Goal: Register for event/course

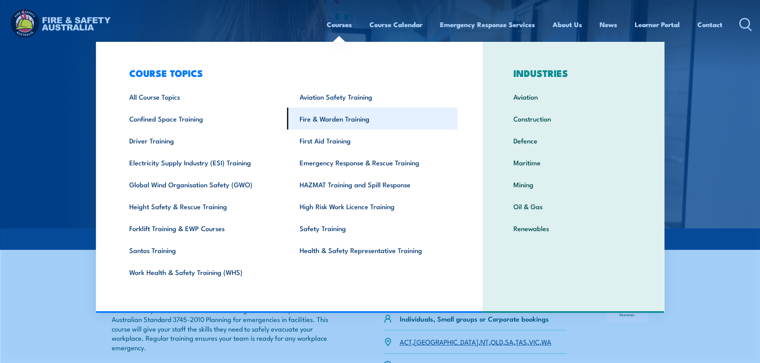
click at [367, 124] on link "Fire & Warden Training" at bounding box center [372, 119] width 170 height 22
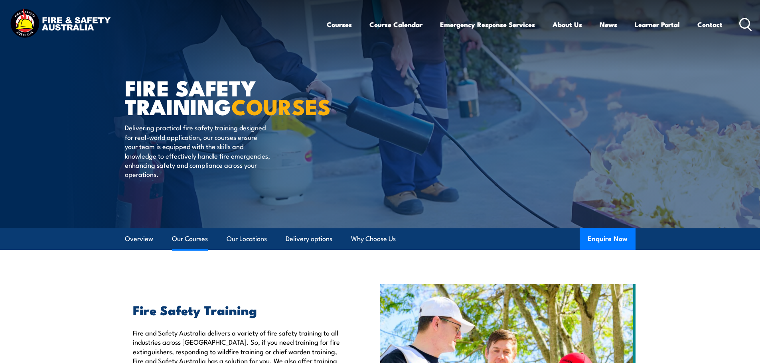
click at [198, 240] on link "Our Courses" at bounding box center [190, 239] width 36 height 21
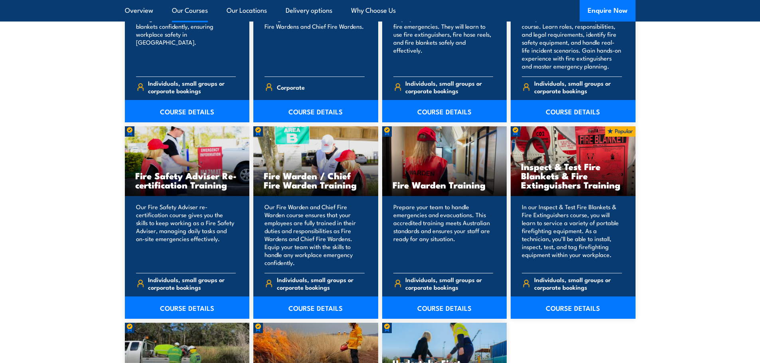
scroll to position [964, 0]
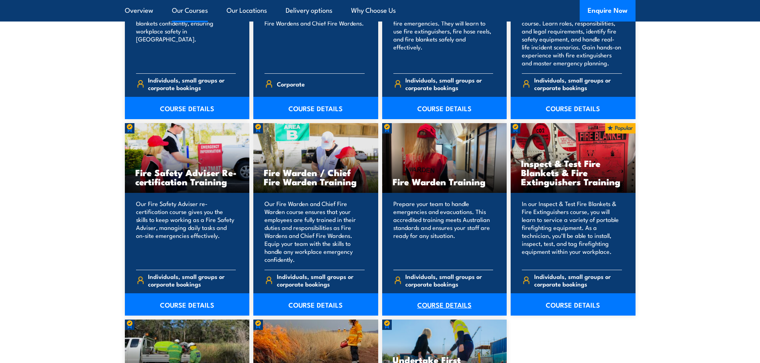
click at [453, 309] on link "COURSE DETAILS" at bounding box center [444, 305] width 125 height 22
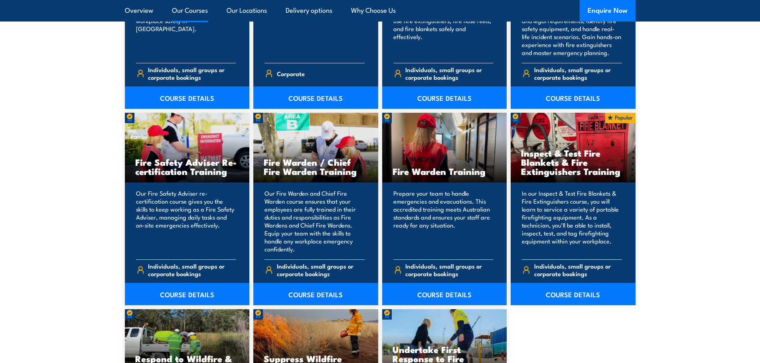
scroll to position [974, 0]
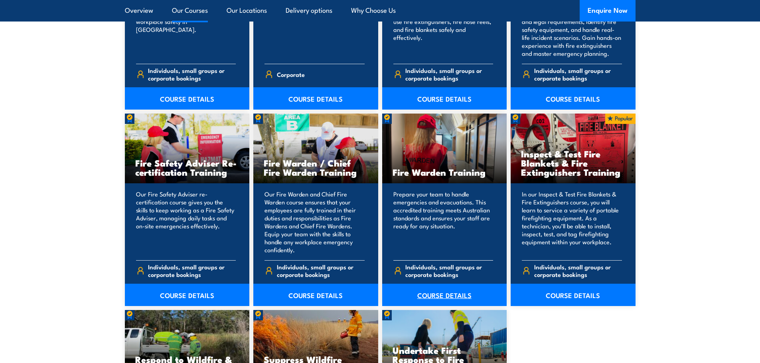
click at [460, 292] on link "COURSE DETAILS" at bounding box center [444, 295] width 125 height 22
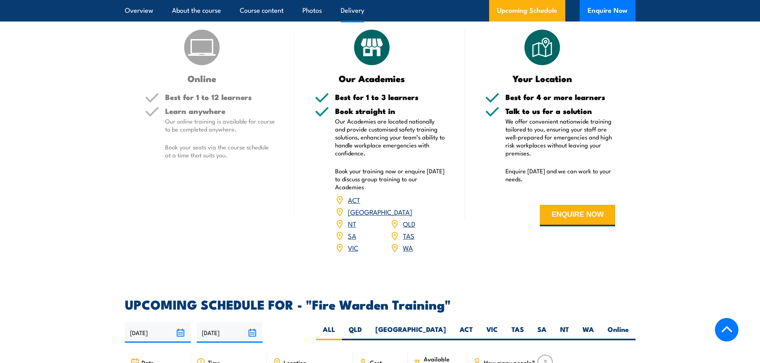
scroll to position [918, 0]
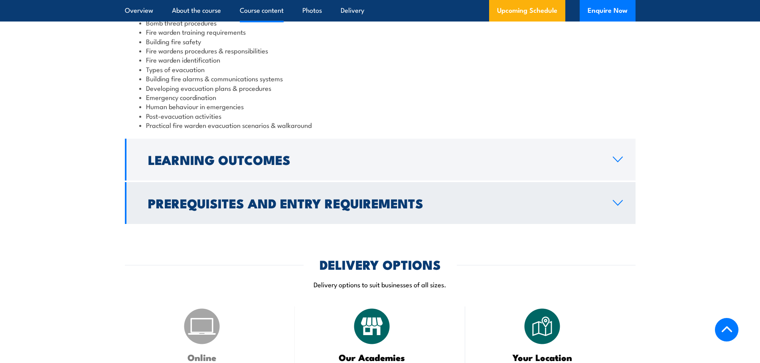
click at [620, 202] on icon at bounding box center [617, 203] width 11 height 6
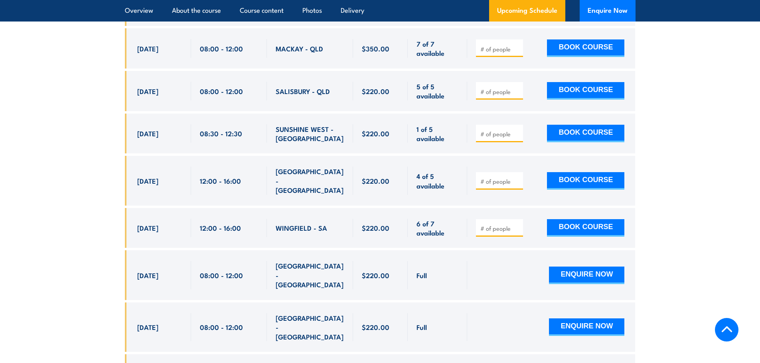
scroll to position [2287, 0]
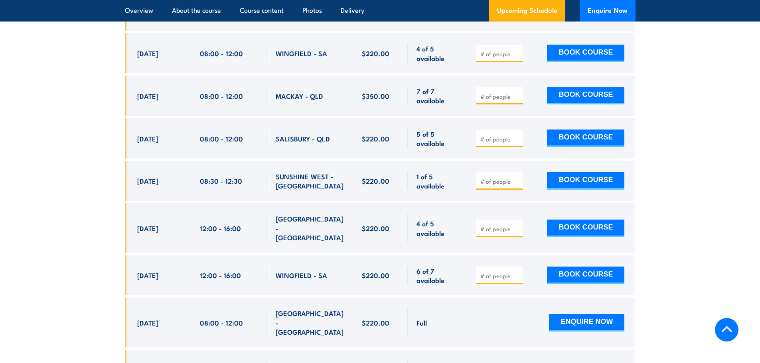
click at [490, 178] on input "number" at bounding box center [500, 182] width 40 height 8
type input "1"
click at [517, 178] on input "1" at bounding box center [500, 182] width 40 height 8
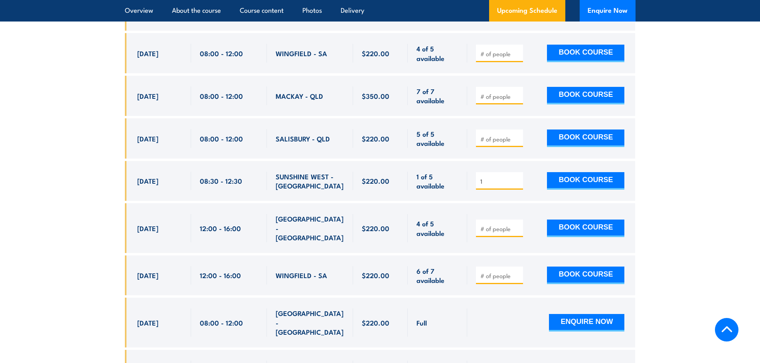
click at [504, 178] on input "1" at bounding box center [500, 182] width 40 height 8
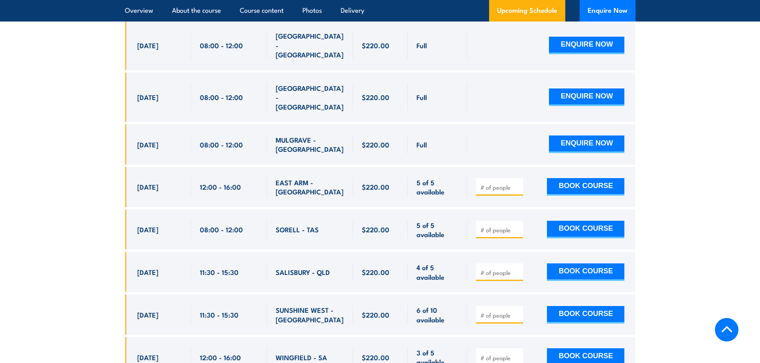
scroll to position [2566, 0]
